Goal: Transaction & Acquisition: Purchase product/service

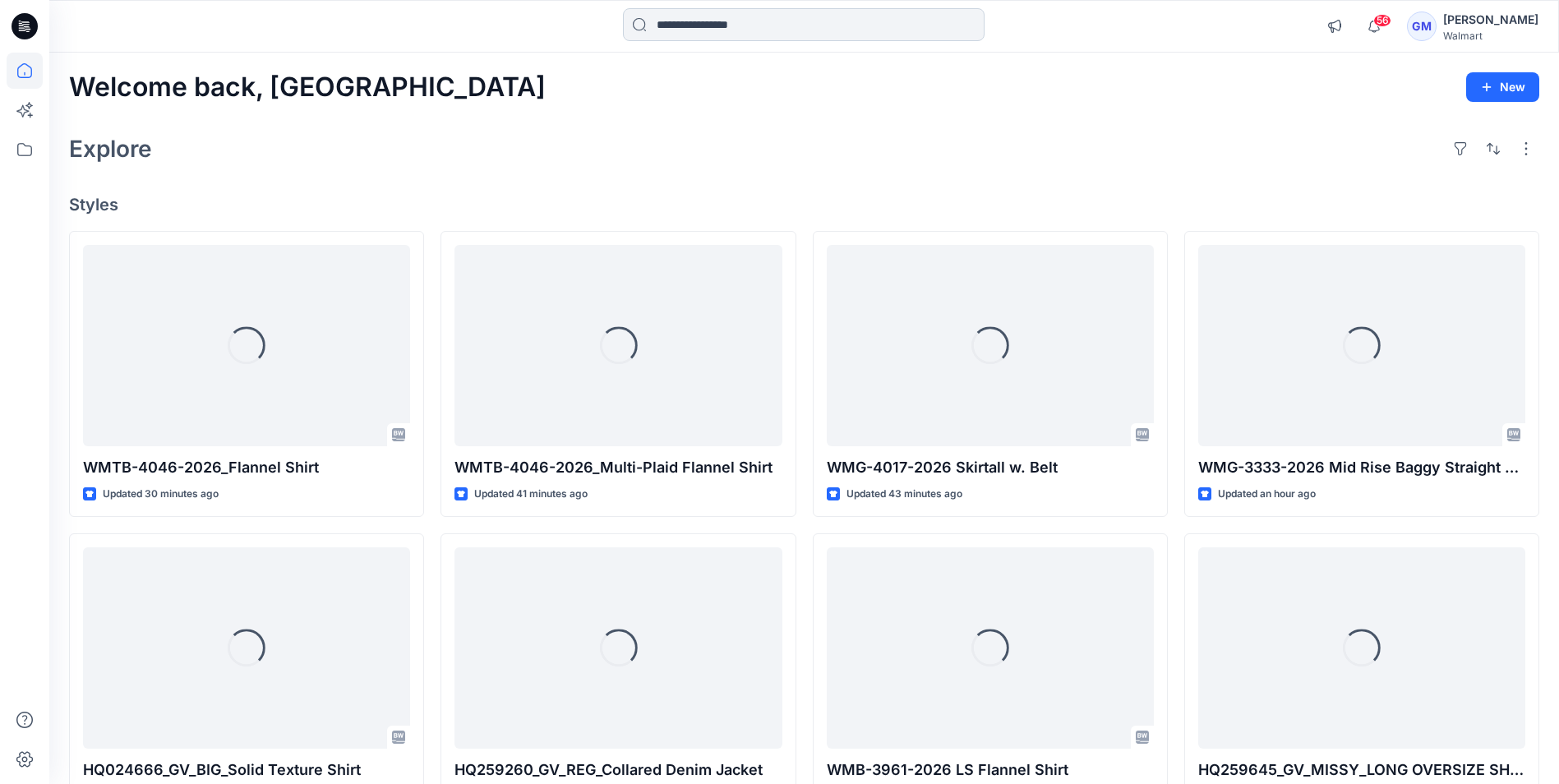
click at [780, 25] on input at bounding box center [803, 25] width 362 height 33
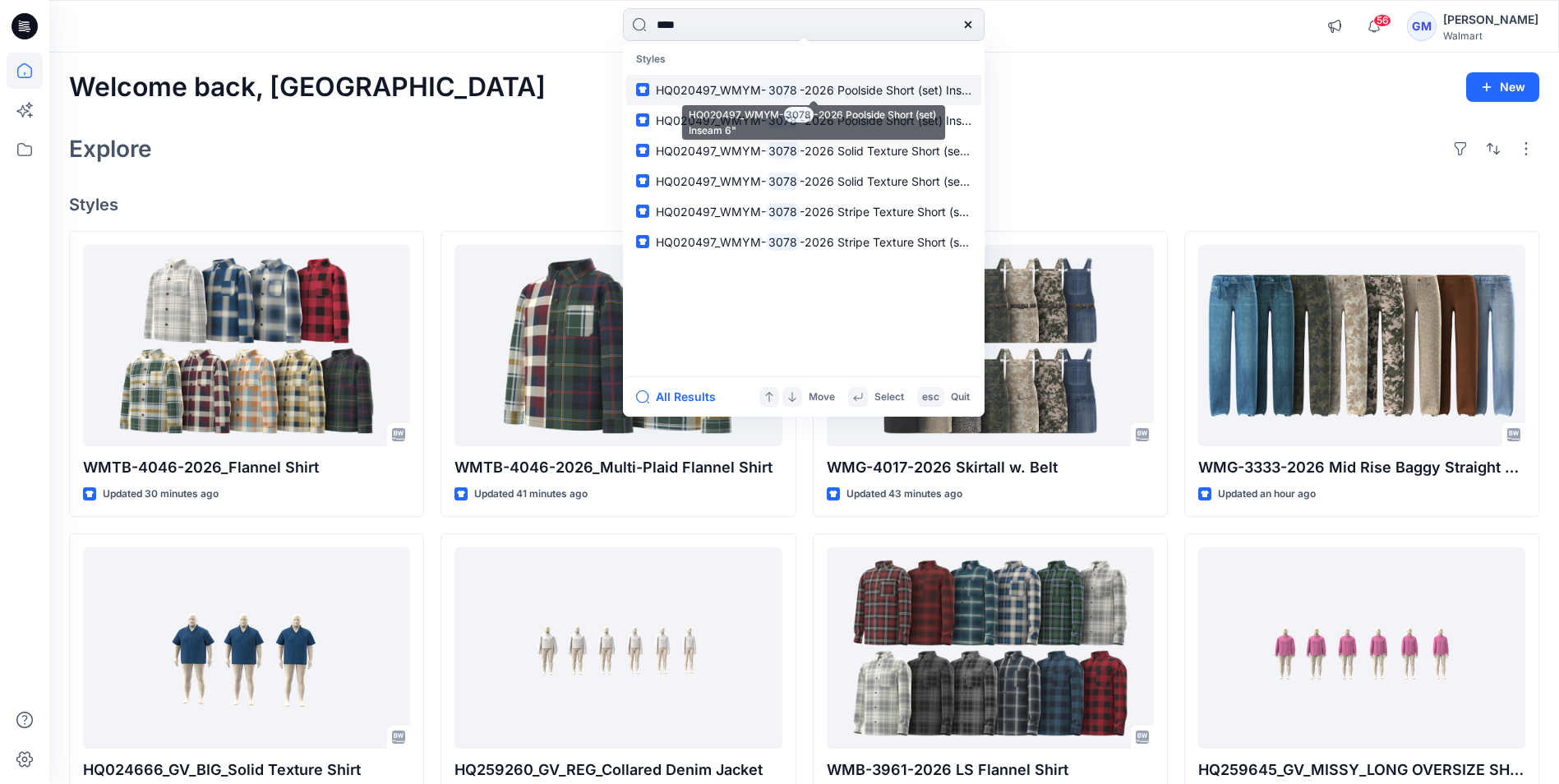
type input "****"
click at [865, 92] on span "-2026 Poolside Short (set) Inseam 6"" at bounding box center [900, 90] width 201 height 14
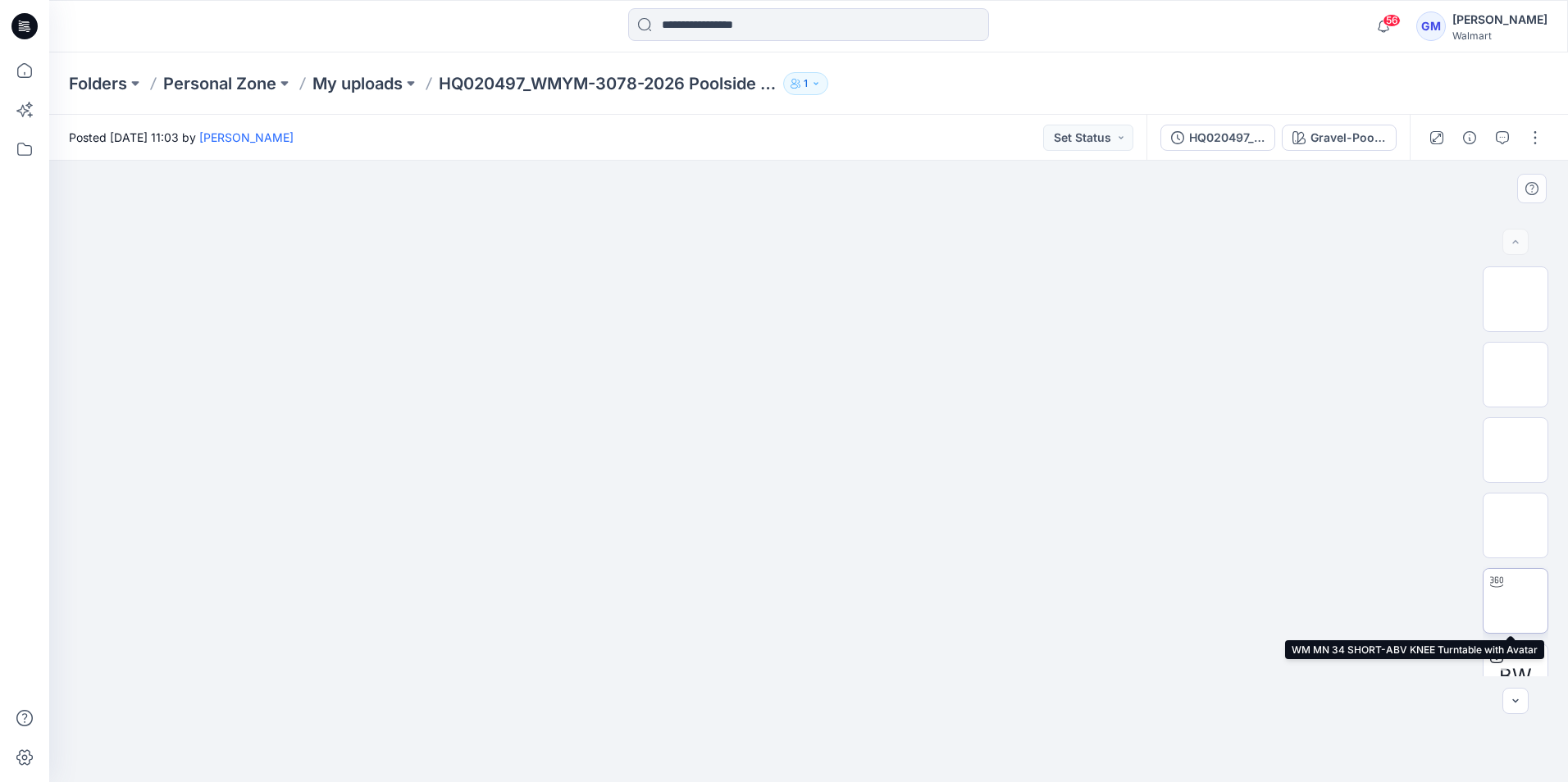
click at [1515, 601] on img at bounding box center [1515, 601] width 0 height 0
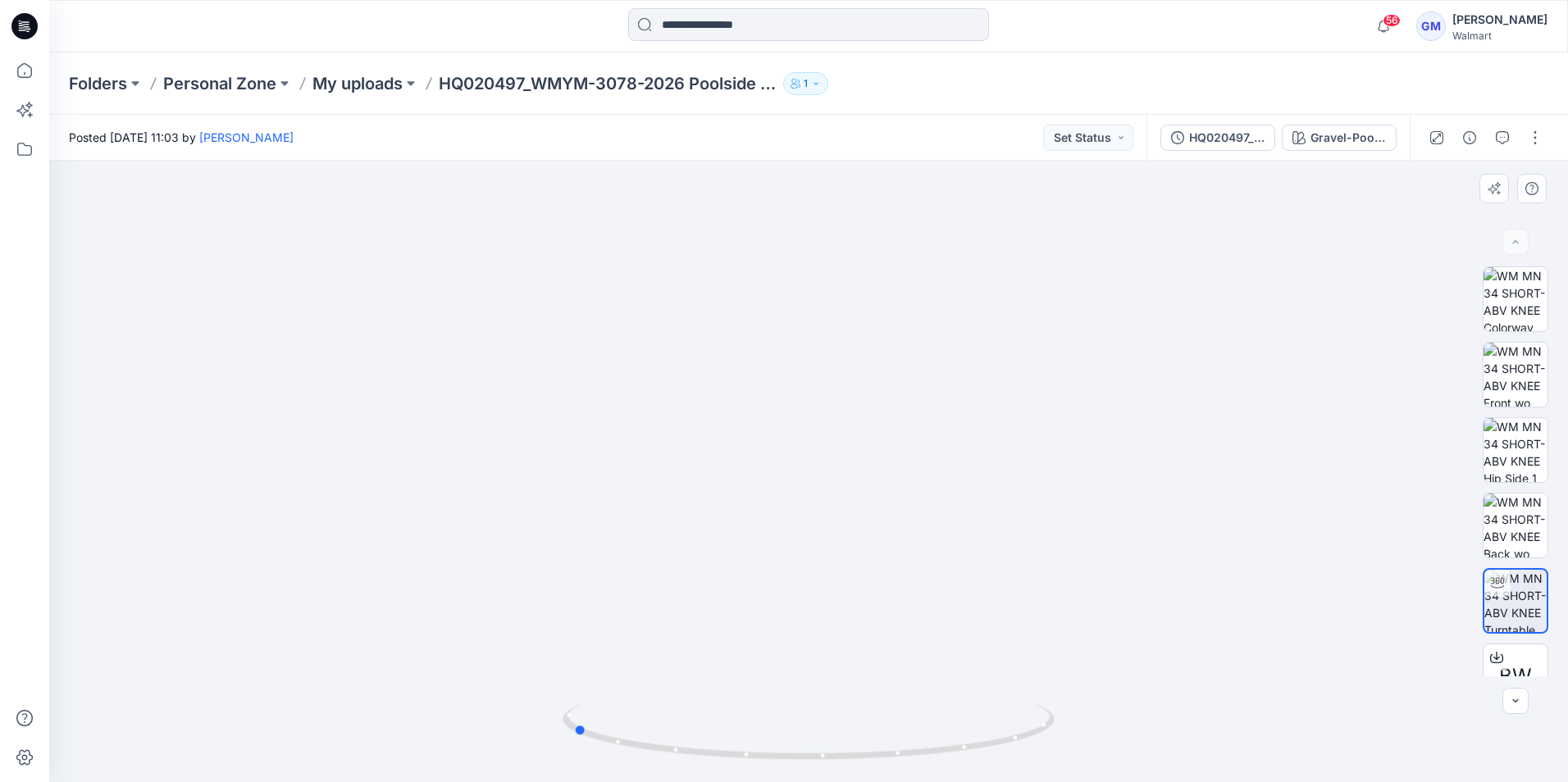
drag, startPoint x: 815, startPoint y: 760, endPoint x: 1071, endPoint y: 739, distance: 256.9
click at [1071, 739] on div at bounding box center [808, 471] width 1518 height 621
drag, startPoint x: 780, startPoint y: 765, endPoint x: 1060, endPoint y: 745, distance: 280.7
click at [1060, 745] on div at bounding box center [808, 471] width 1518 height 621
click at [18, 28] on icon at bounding box center [24, 26] width 26 height 26
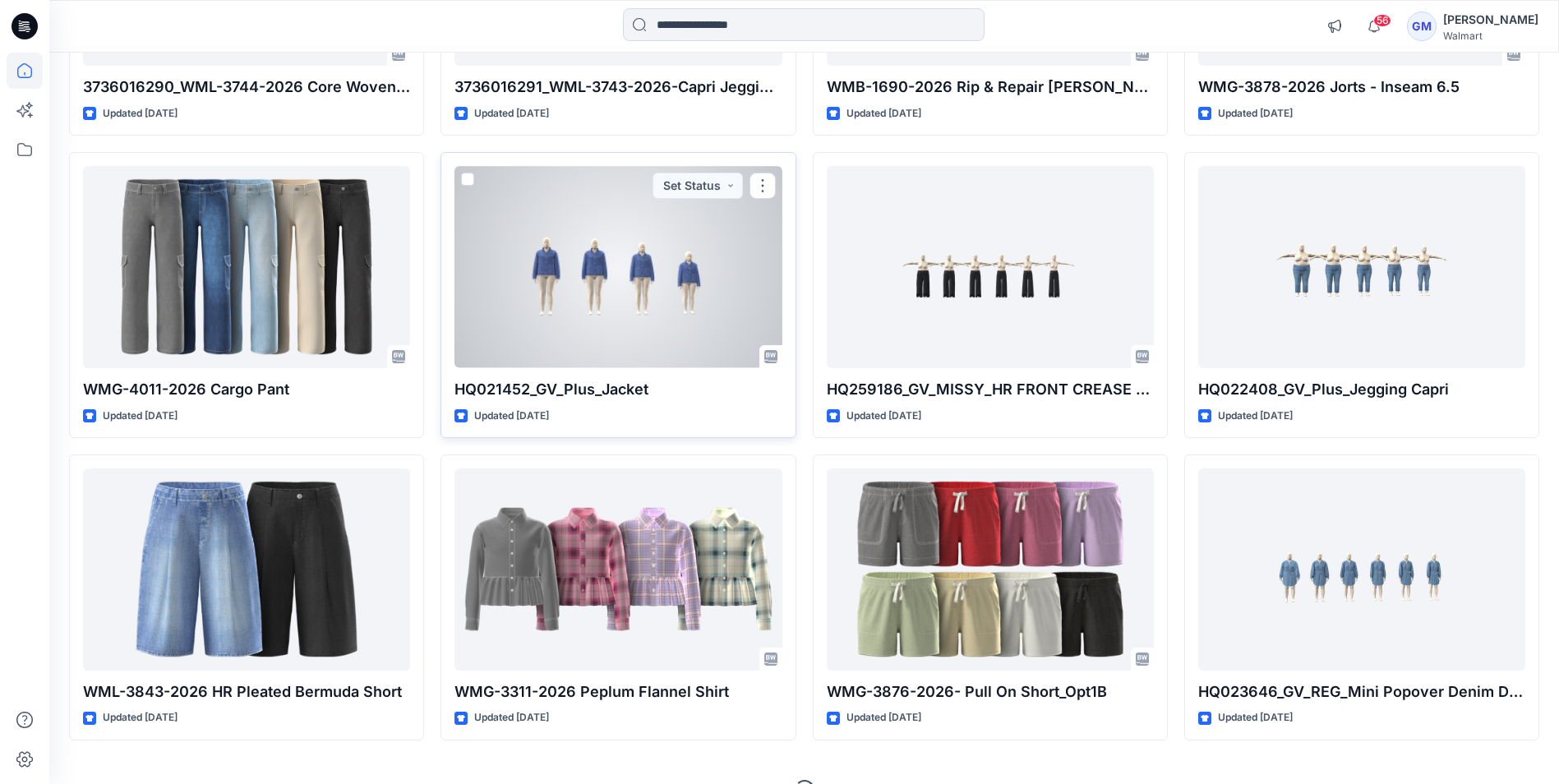
scroll to position [9484, 0]
